Goal: Information Seeking & Learning: Learn about a topic

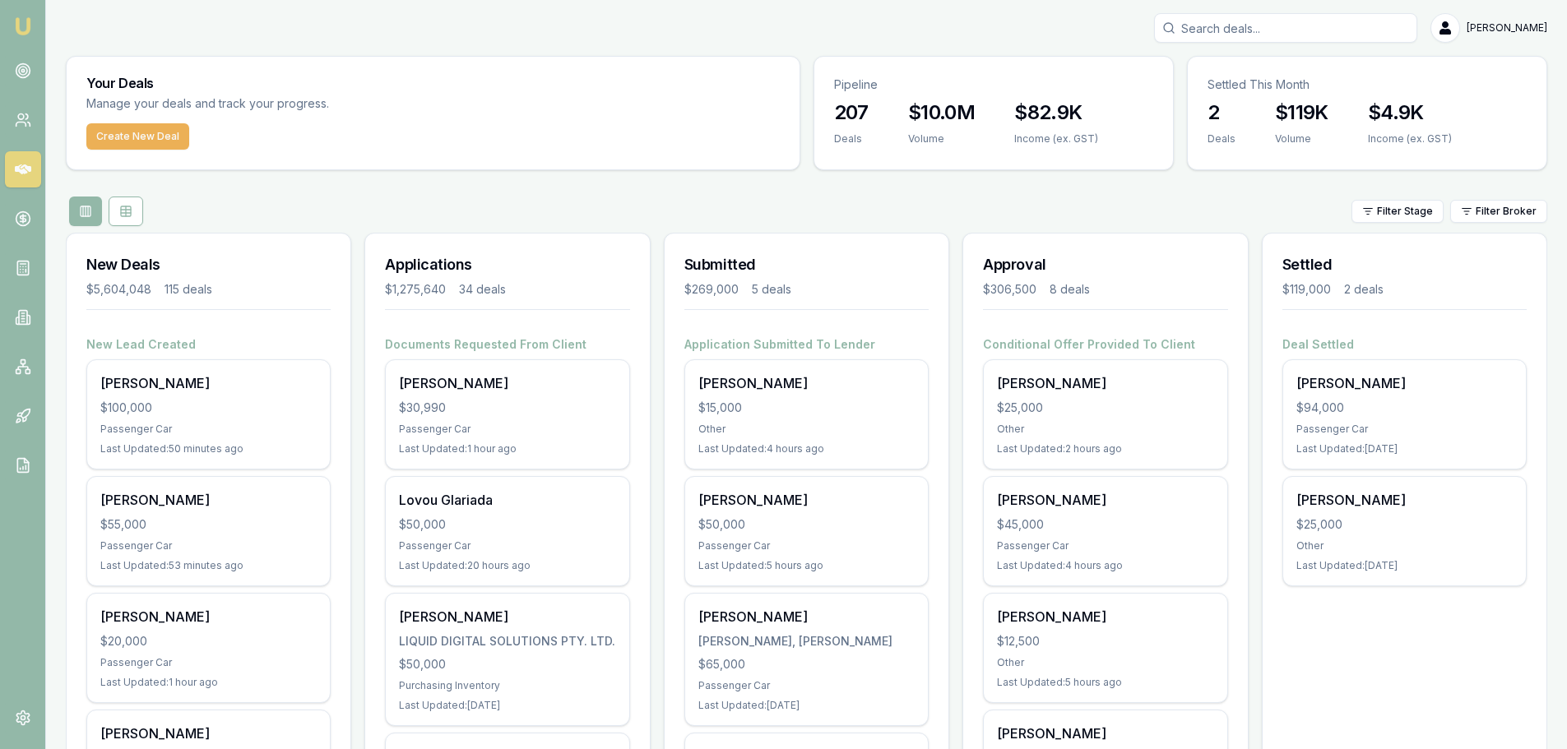
click at [507, 199] on div "Filter Stage Filter Broker" at bounding box center [806, 212] width 1481 height 30
click at [1370, 32] on input "Search deals" at bounding box center [1285, 28] width 263 height 30
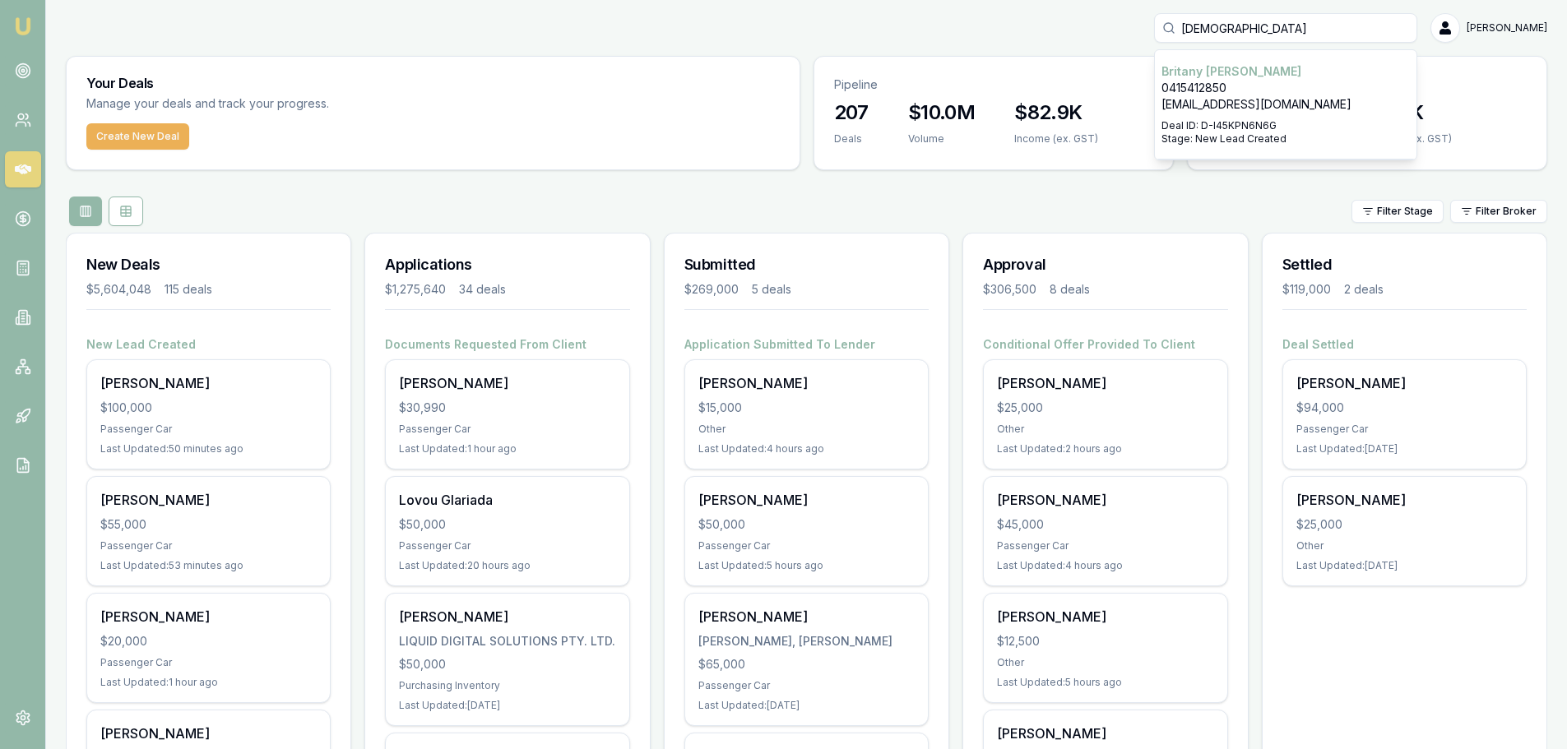
type input "britany"
click at [1290, 116] on div "Select deal for Britany Hutchens" at bounding box center [1285, 116] width 248 height 7
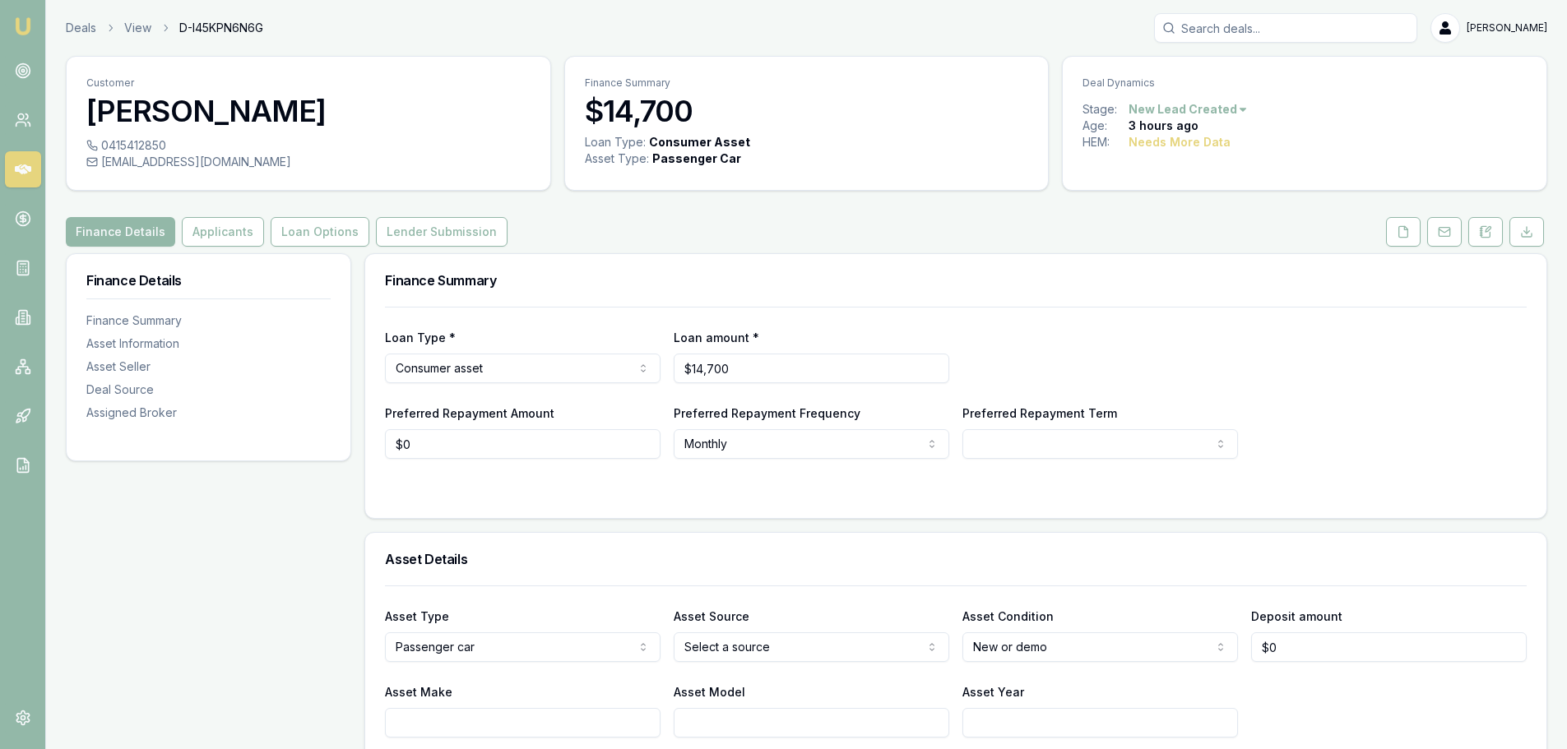
click at [24, 169] on icon at bounding box center [23, 169] width 16 height 16
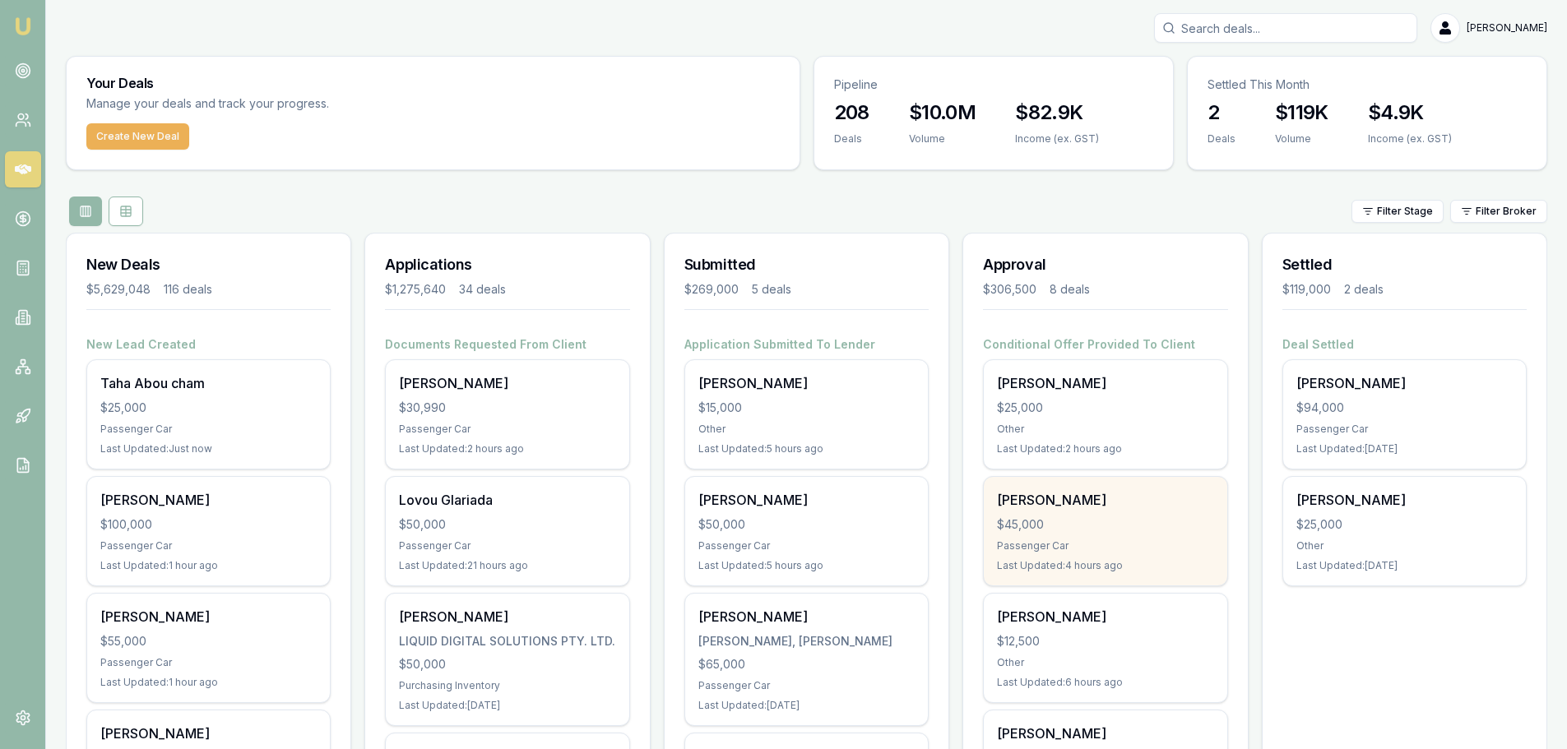
click at [1170, 498] on div "[PERSON_NAME]" at bounding box center [1105, 500] width 216 height 20
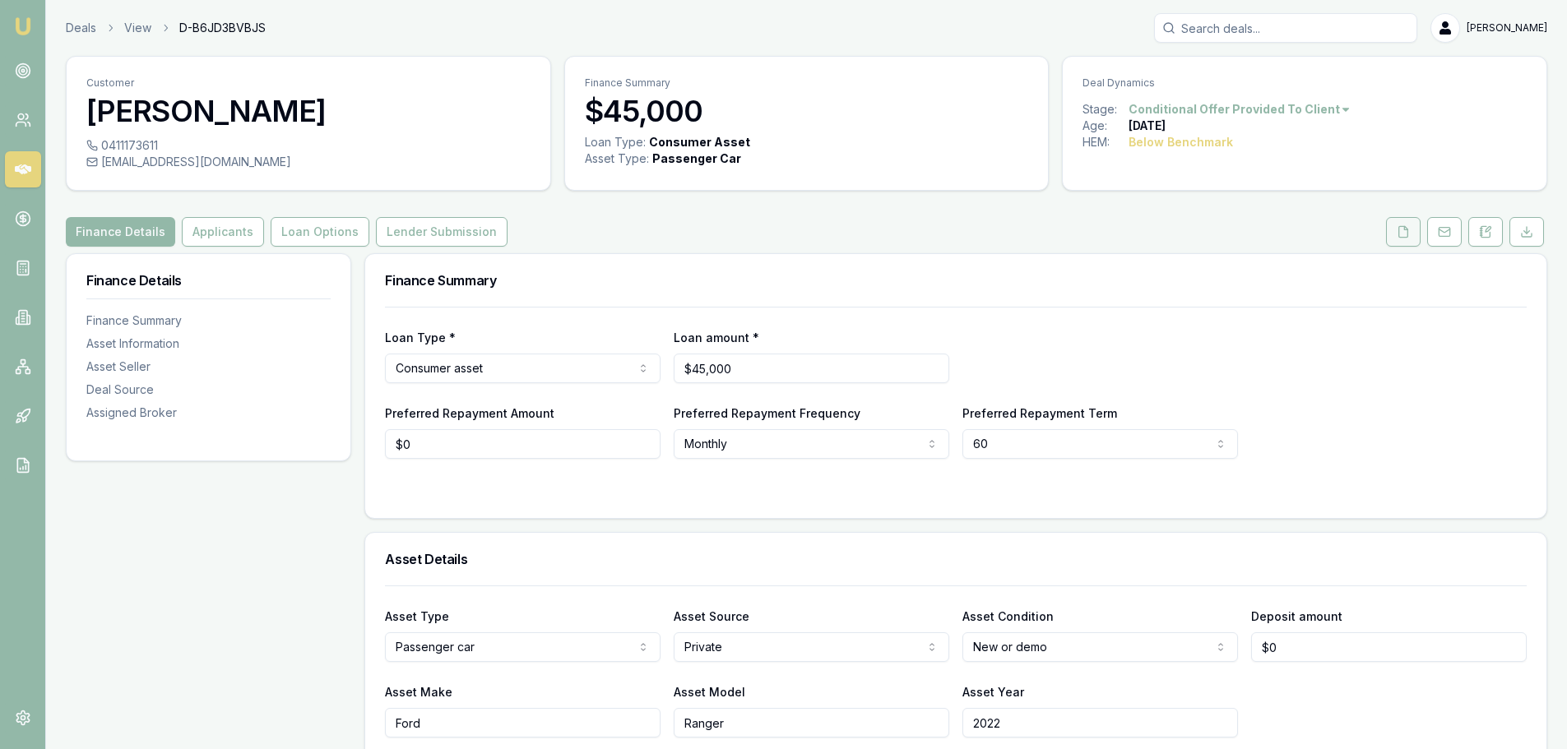
click at [1399, 228] on icon at bounding box center [1403, 231] width 9 height 11
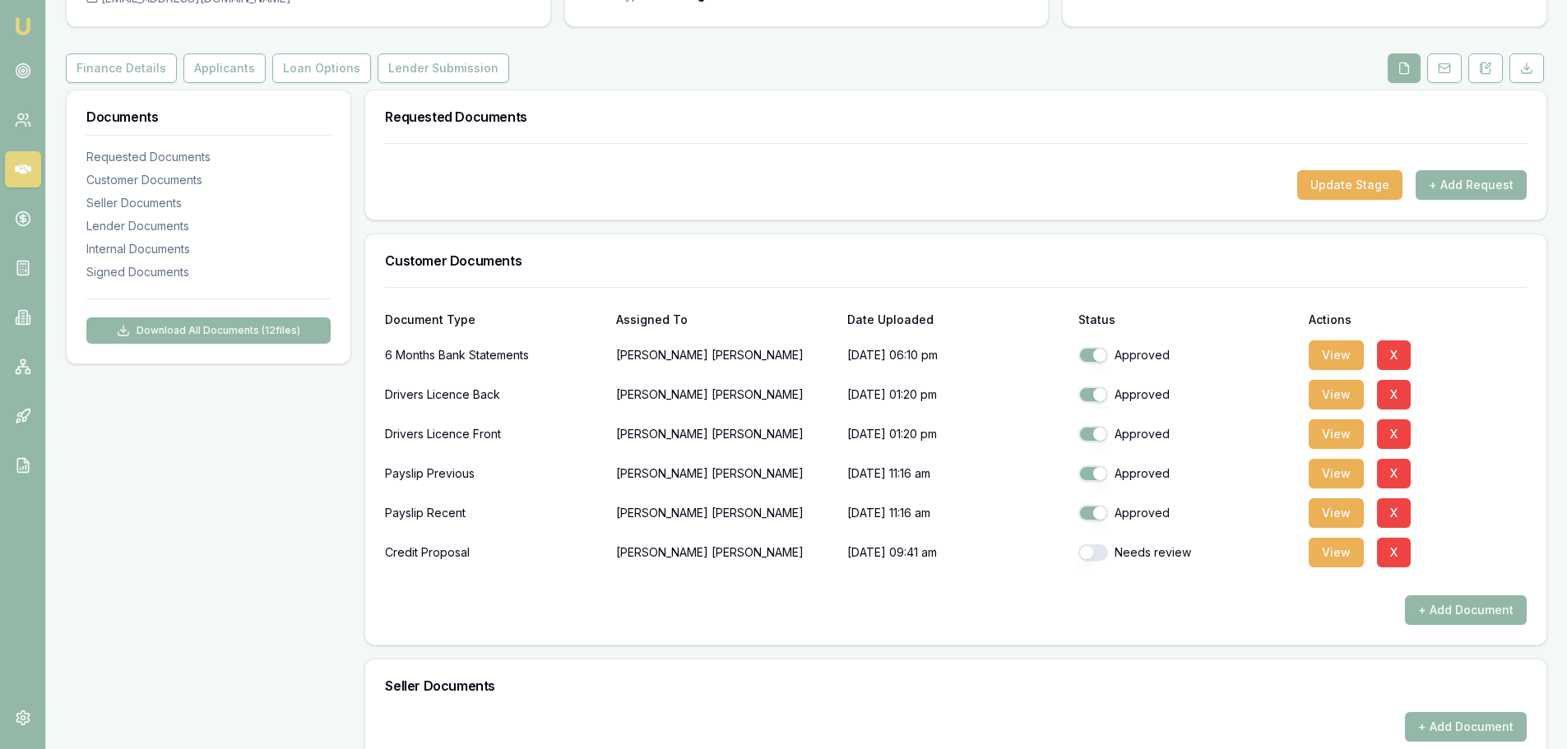
scroll to position [164, 0]
click at [1326, 351] on button "View" at bounding box center [1336, 355] width 55 height 30
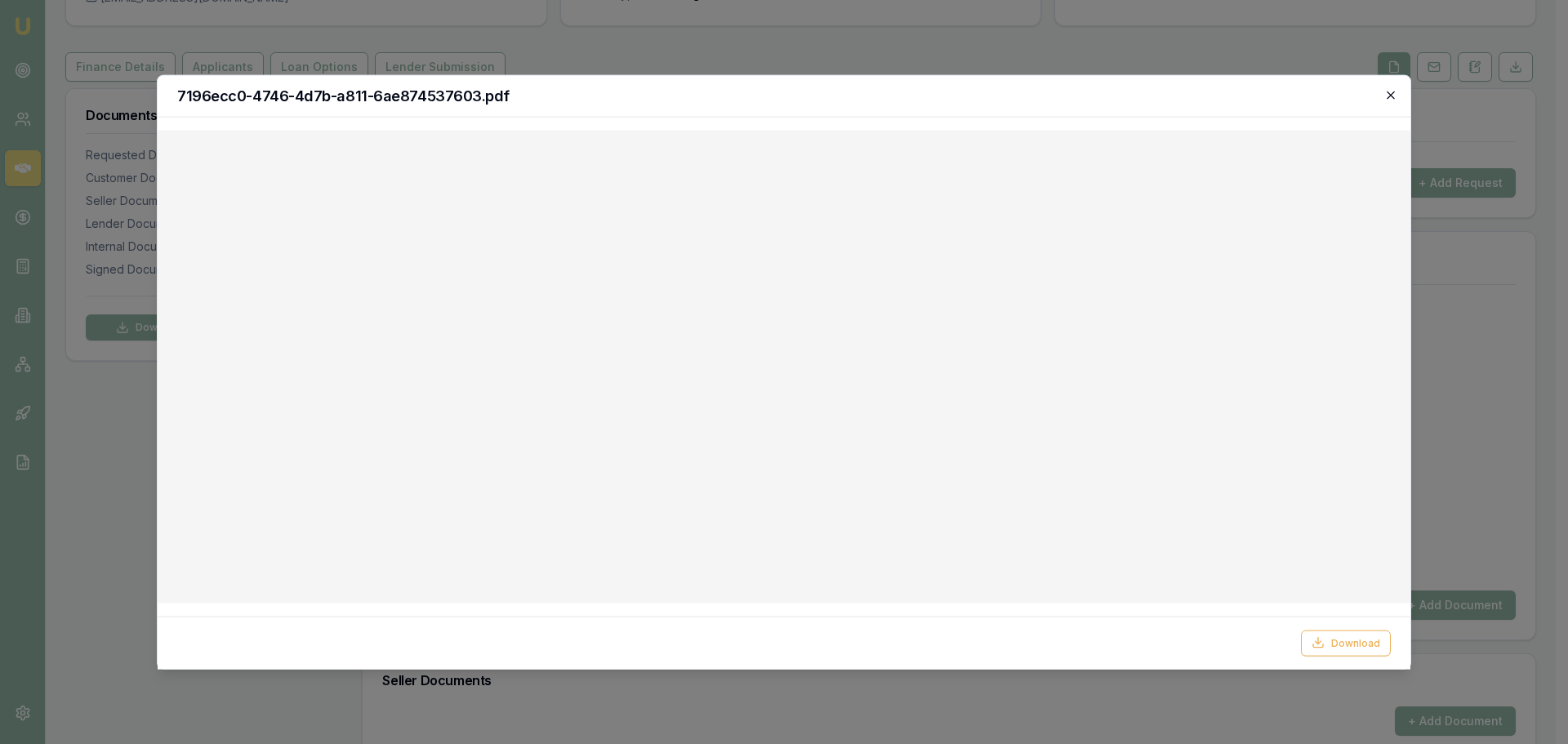
click at [1391, 94] on icon "button" at bounding box center [1390, 94] width 13 height 13
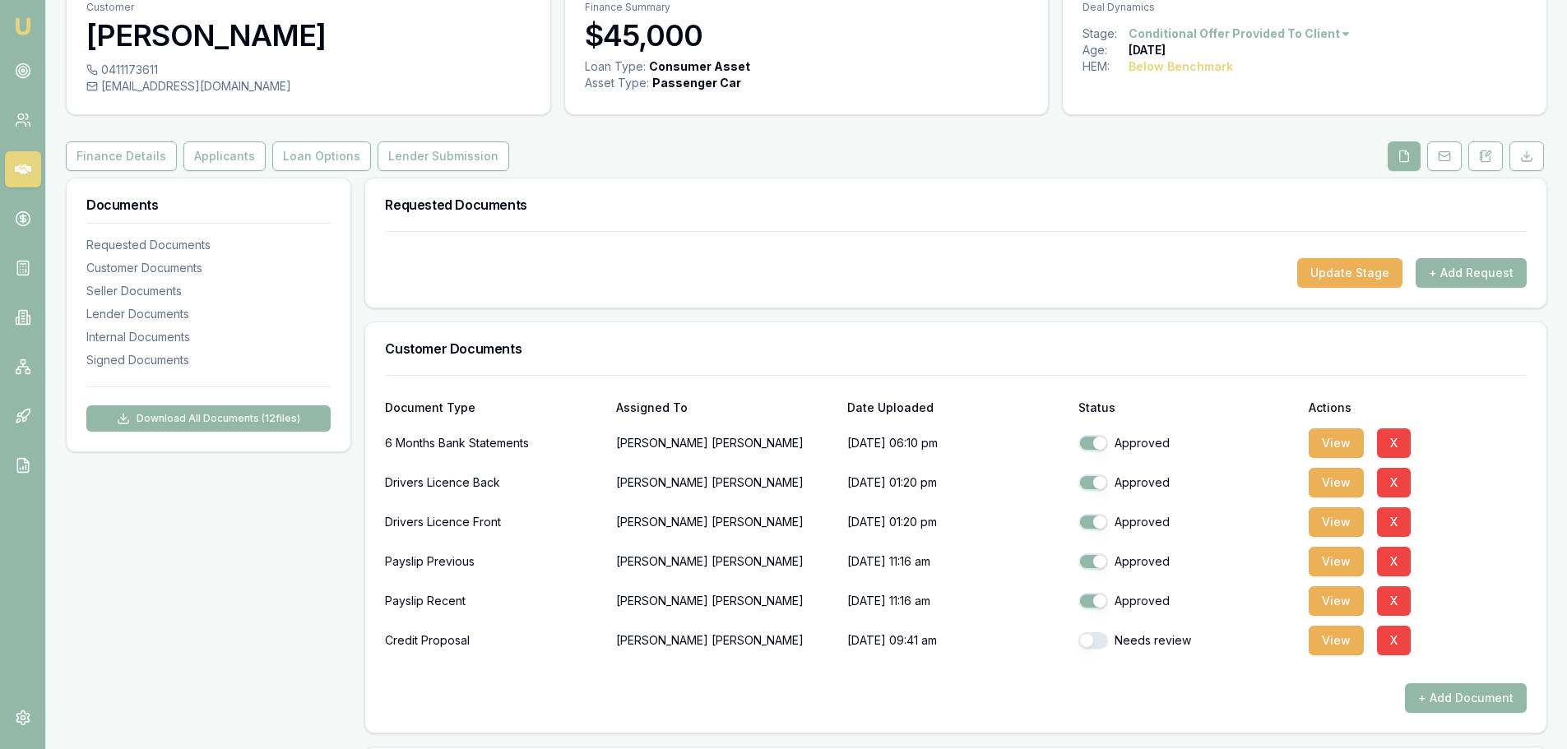
scroll to position [0, 0]
